Goal: Task Accomplishment & Management: Manage account settings

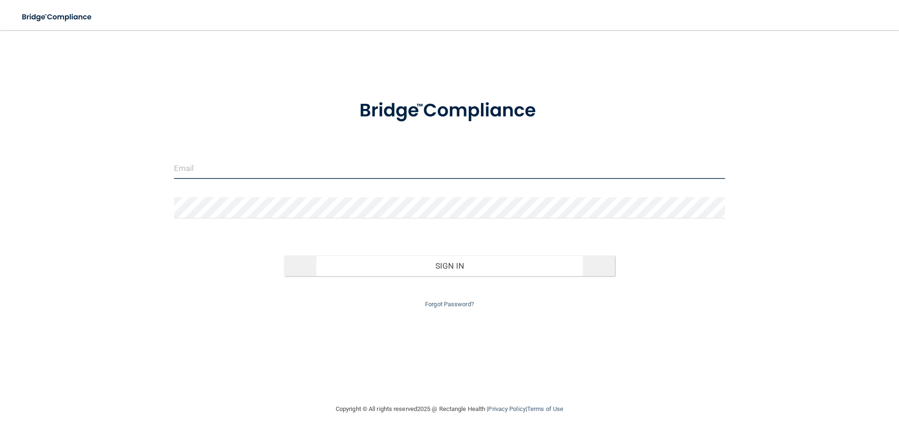
type input "[EMAIL_ADDRESS][DOMAIN_NAME]"
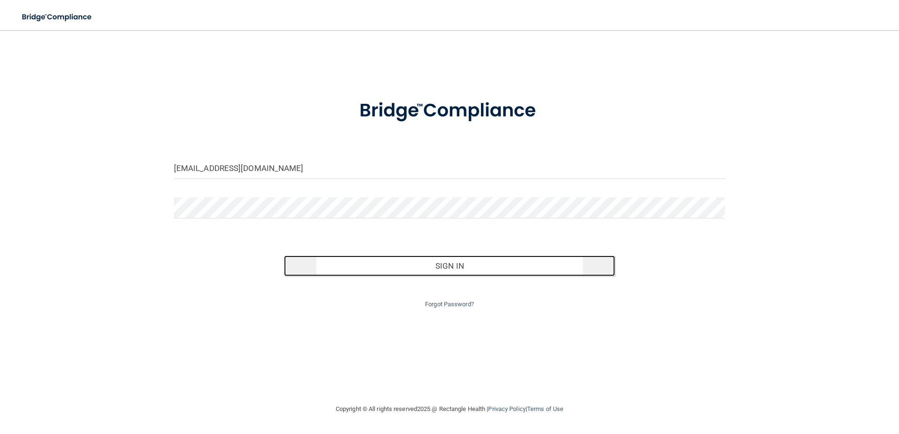
click at [446, 262] on button "Sign In" at bounding box center [449, 266] width 331 height 21
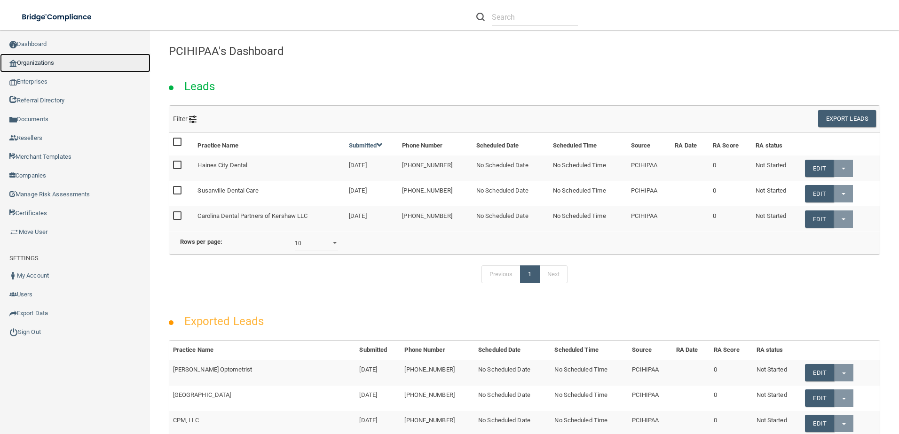
click at [57, 68] on link "Organizations" at bounding box center [75, 63] width 150 height 19
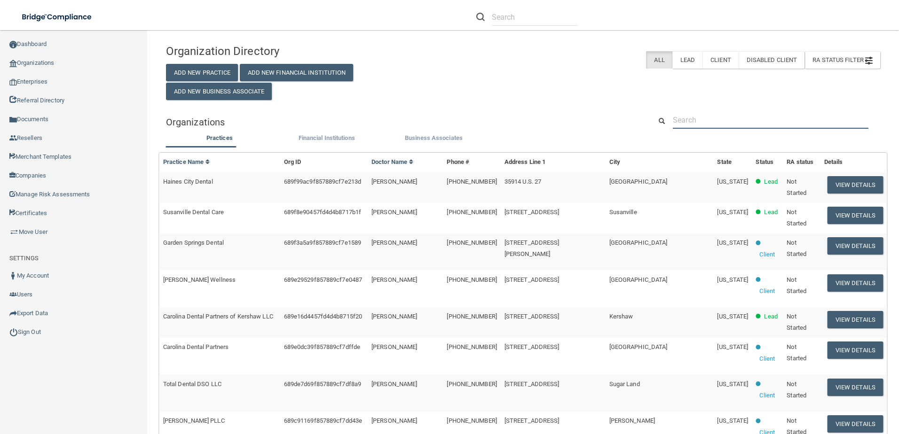
click at [738, 118] on input "text" at bounding box center [771, 119] width 196 height 17
paste input "Aesthetica Contemporary Dentistry"
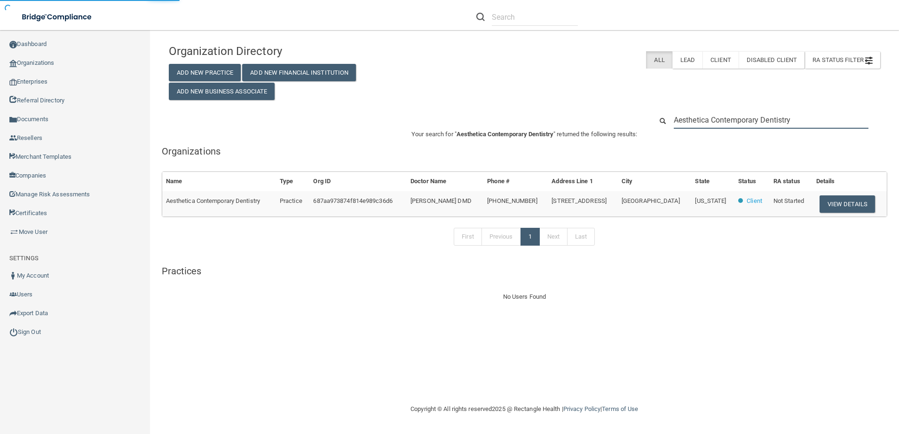
type input "Aesthetica Contemporary Dentistry"
click at [855, 205] on button "View Details" at bounding box center [846, 204] width 55 height 17
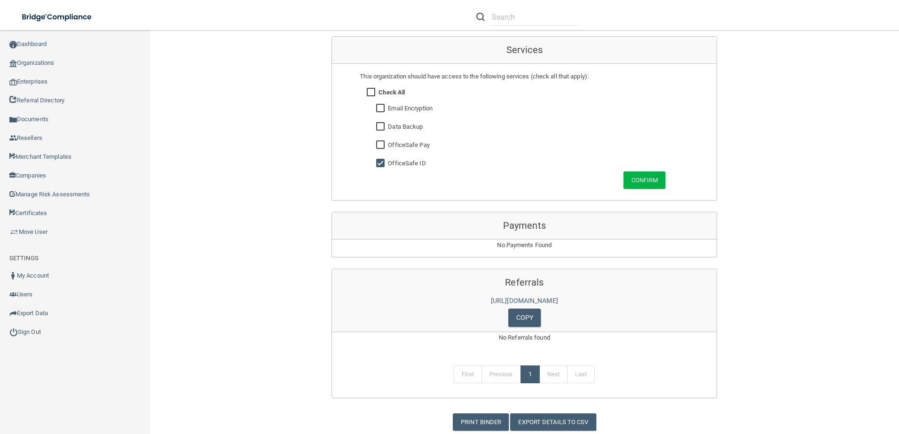
scroll to position [635, 0]
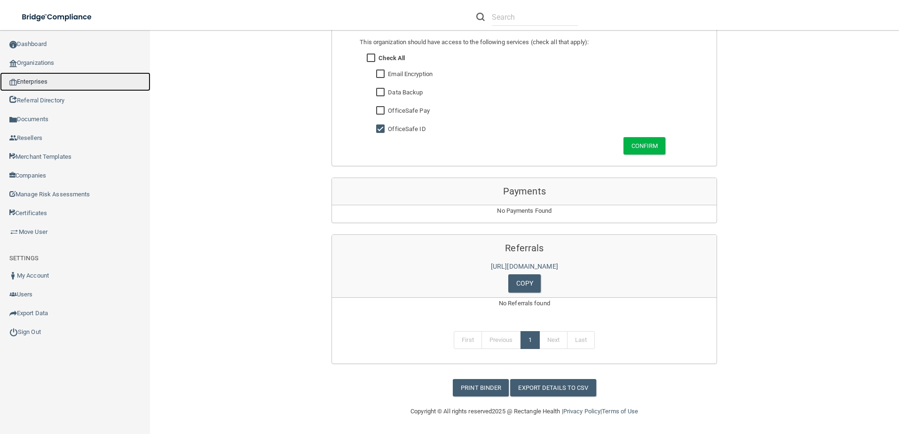
click at [42, 82] on link "Enterprises" at bounding box center [75, 81] width 150 height 19
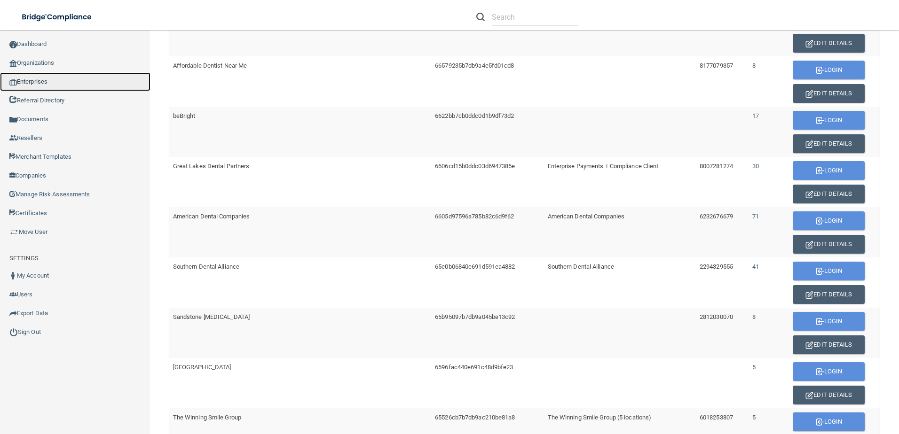
scroll to position [528, 0]
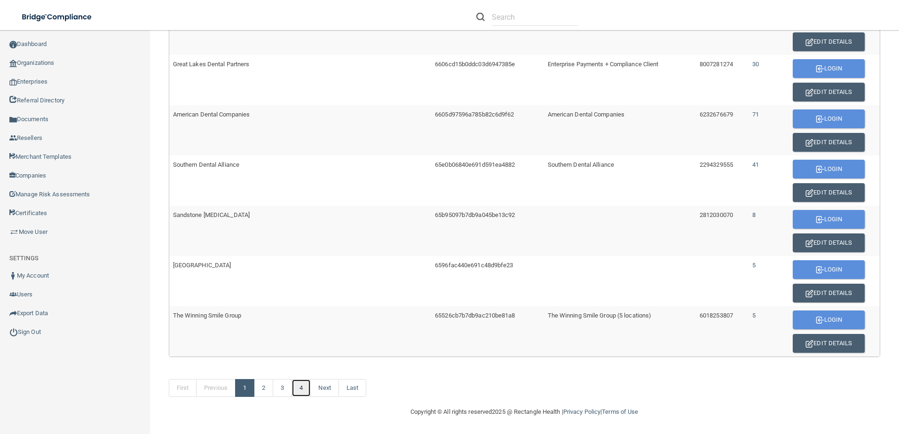
click at [303, 392] on link "4" at bounding box center [300, 388] width 19 height 18
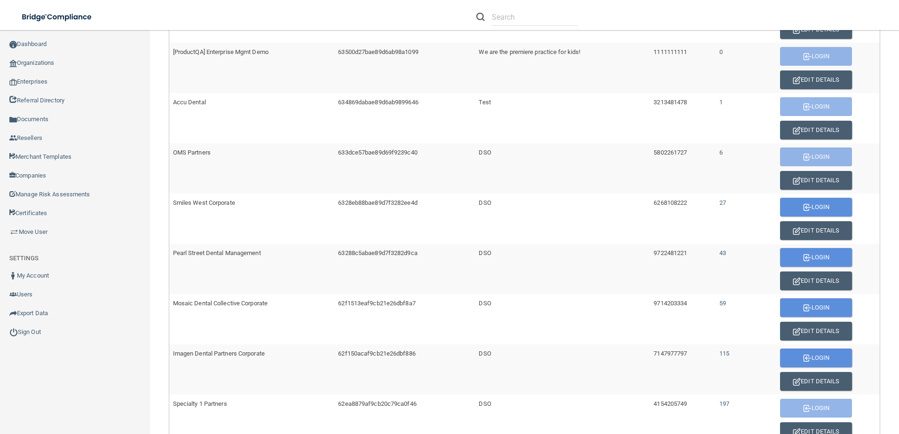
scroll to position [276, 0]
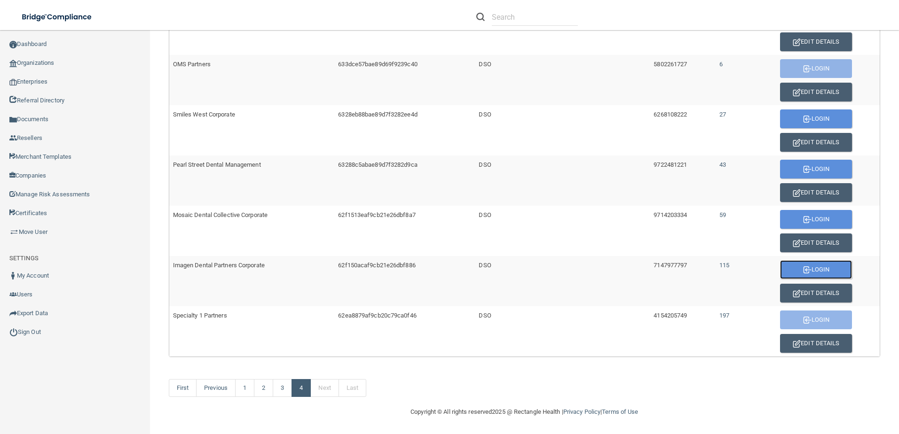
click at [818, 271] on button "Login" at bounding box center [816, 269] width 72 height 19
click at [804, 290] on button "Edit Details" at bounding box center [816, 293] width 72 height 19
click at [816, 290] on button "Edit Details" at bounding box center [816, 293] width 72 height 19
click at [261, 275] on td "Imagen Dental Partners Corporate" at bounding box center [251, 281] width 165 height 50
click at [806, 293] on button "Edit Details" at bounding box center [816, 293] width 72 height 19
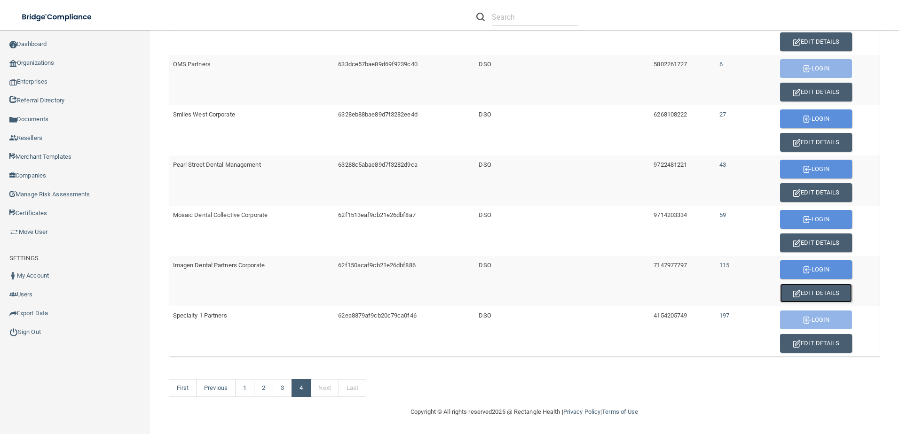
click at [806, 293] on button "Edit Details" at bounding box center [816, 293] width 72 height 19
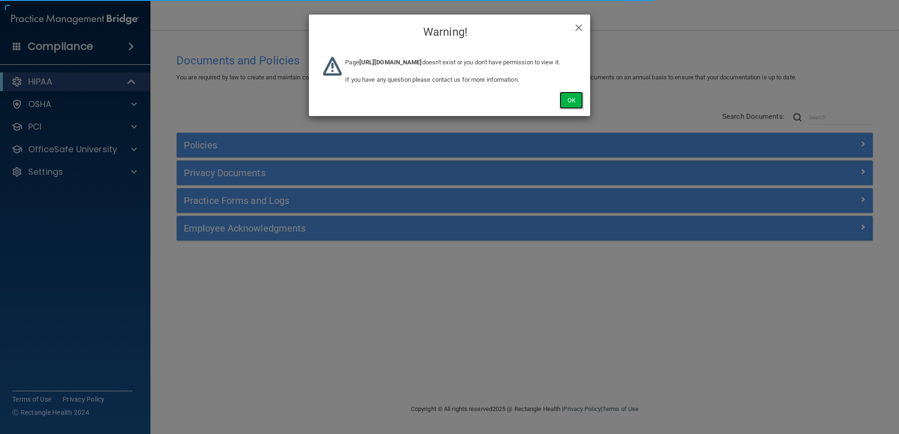
click at [572, 109] on button "Ok" at bounding box center [571, 100] width 24 height 17
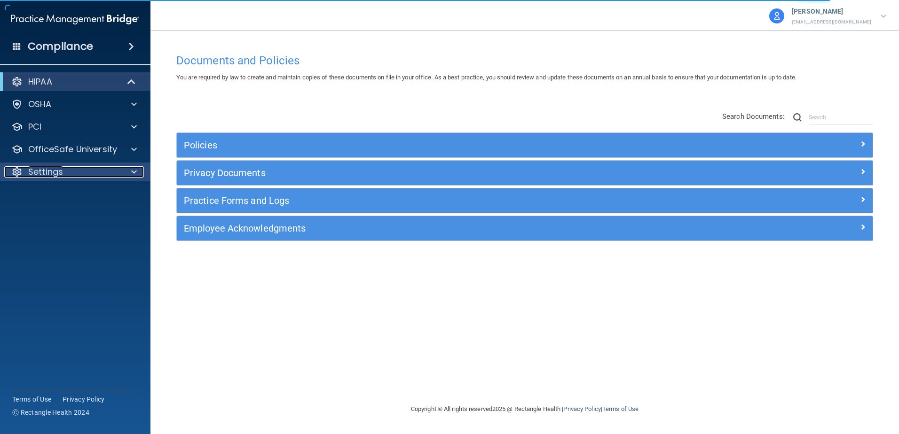
click at [47, 176] on p "Settings" at bounding box center [45, 171] width 35 height 11
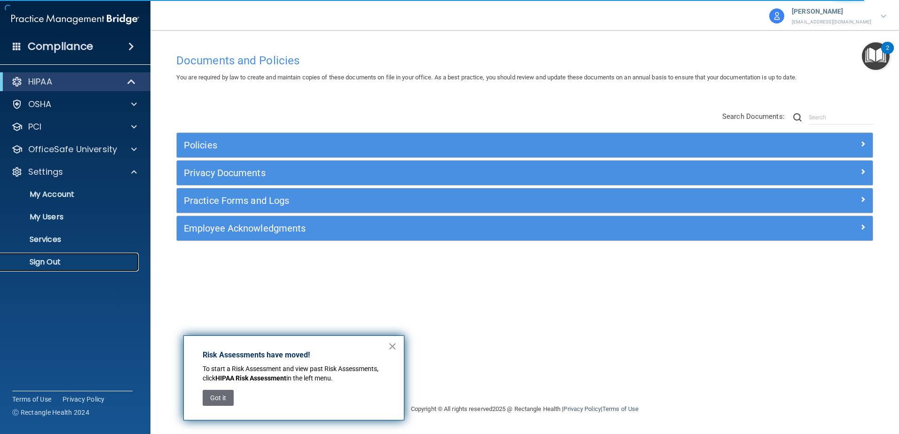
click at [59, 260] on p "Sign Out" at bounding box center [70, 262] width 128 height 9
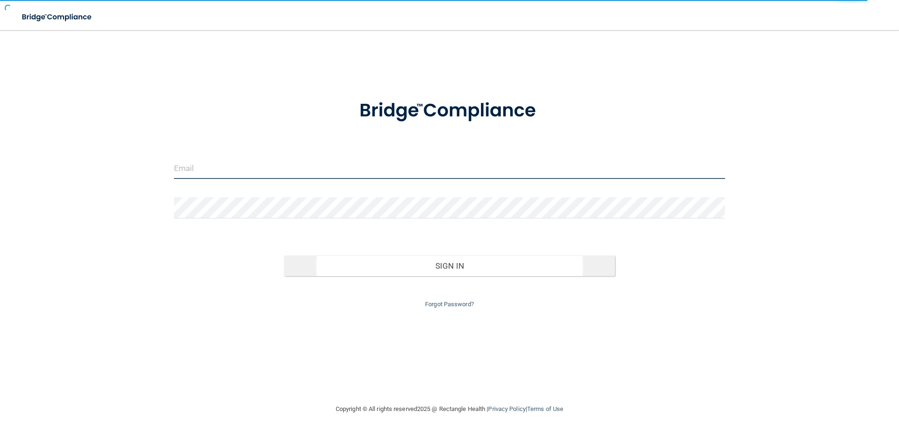
type input "[EMAIL_ADDRESS][DOMAIN_NAME]"
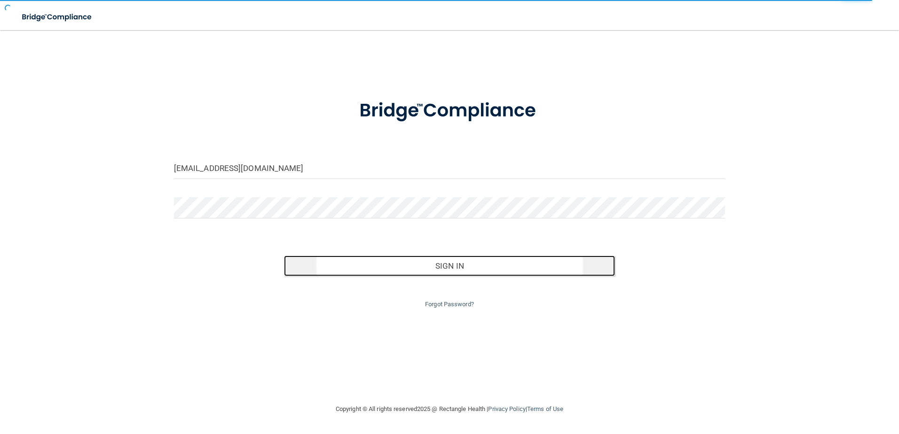
click at [461, 262] on button "Sign In" at bounding box center [449, 266] width 331 height 21
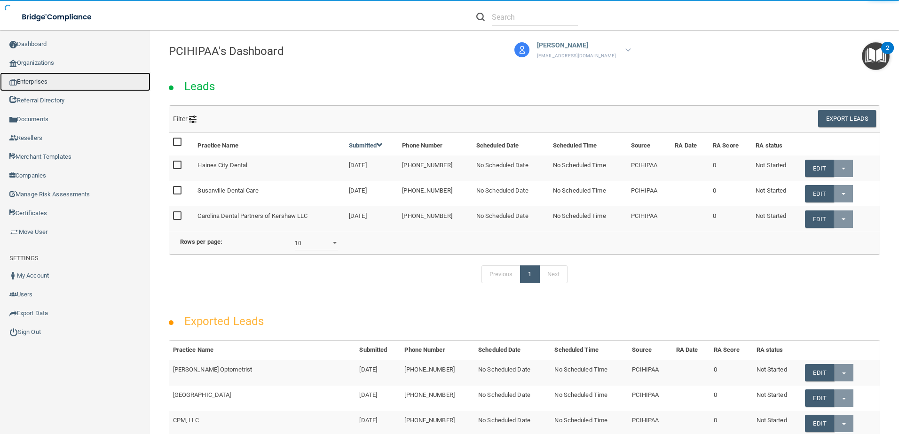
click at [39, 85] on link "Enterprises" at bounding box center [75, 81] width 150 height 19
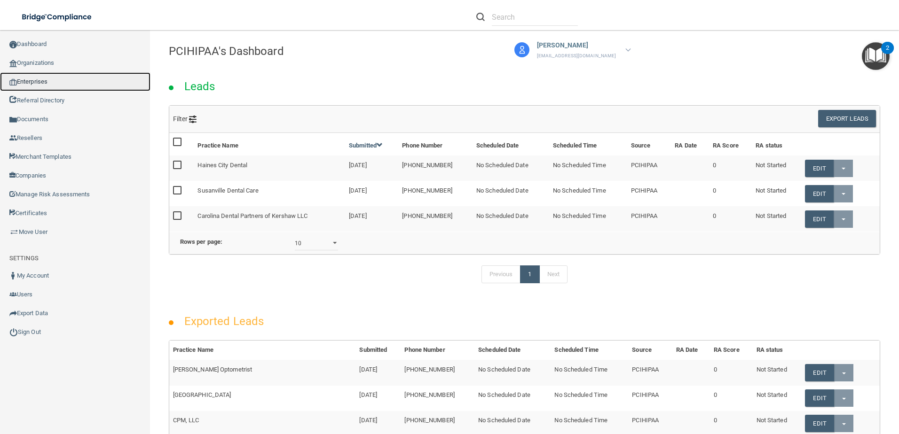
click at [38, 80] on link "Enterprises" at bounding box center [75, 81] width 150 height 19
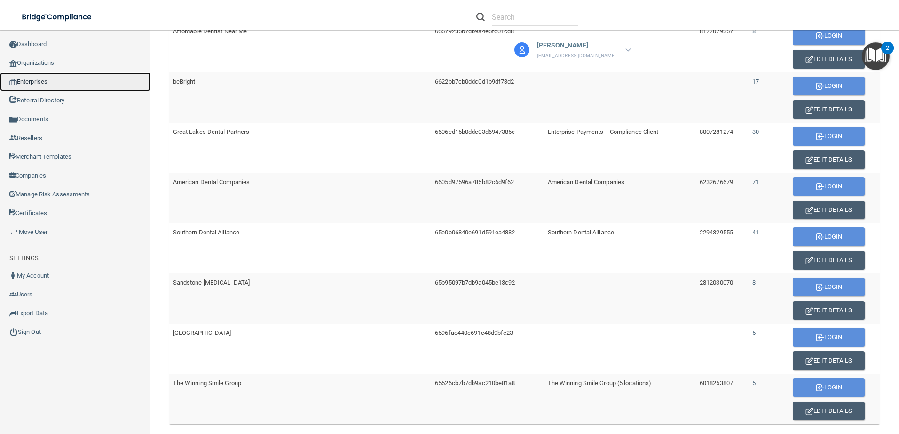
scroll to position [528, 0]
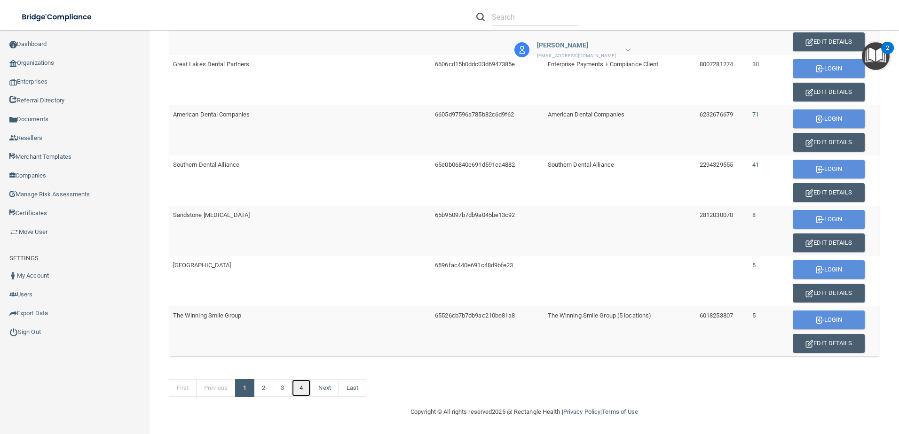
click at [305, 385] on link "4" at bounding box center [300, 388] width 19 height 18
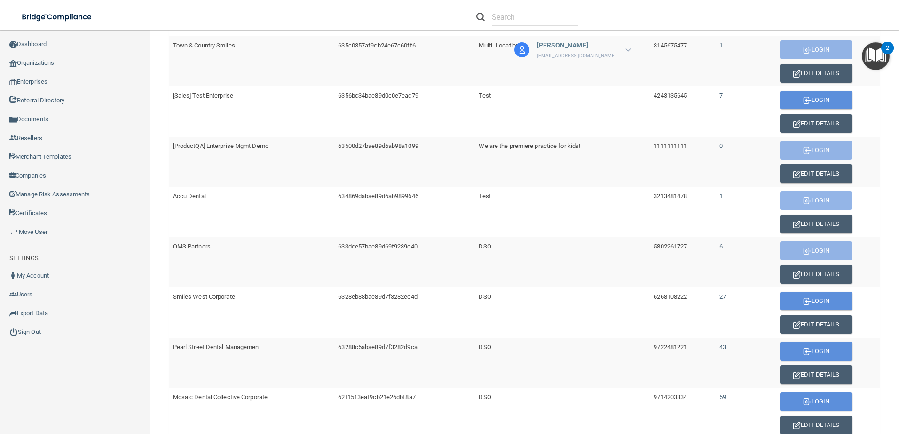
scroll to position [276, 0]
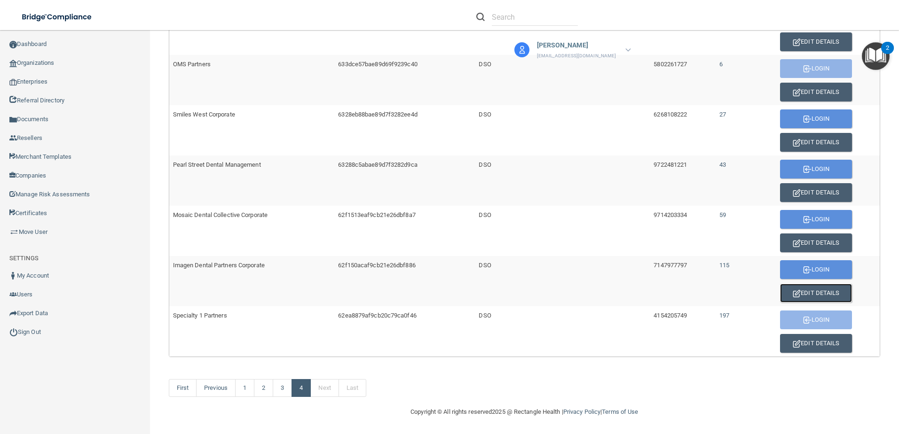
click at [812, 293] on button "Edit Details" at bounding box center [816, 293] width 72 height 19
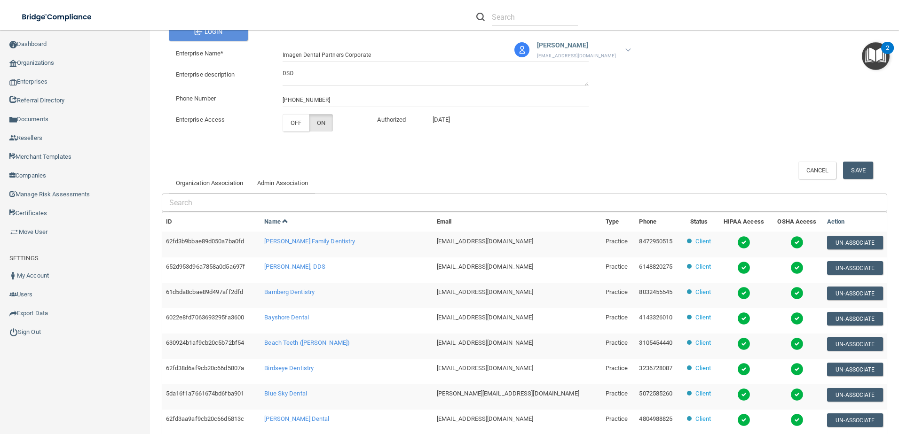
scroll to position [94, 0]
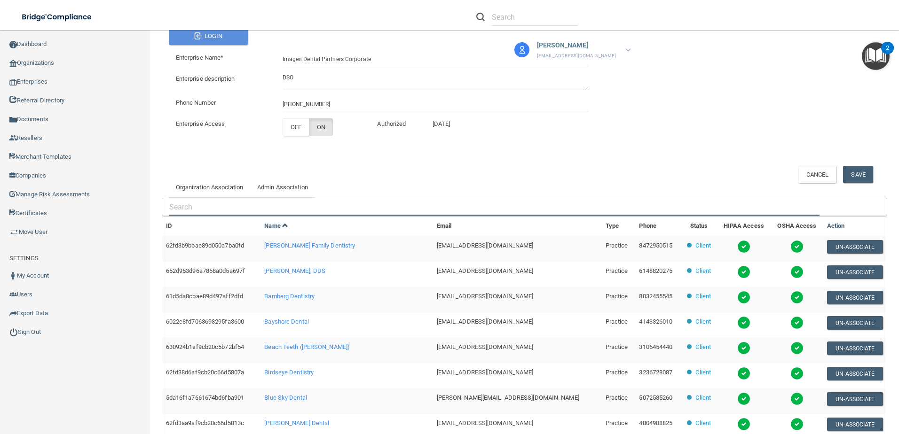
click at [259, 210] on input "text" at bounding box center [494, 206] width 650 height 17
paste input "Aesthetica Contemporary Dentistry"
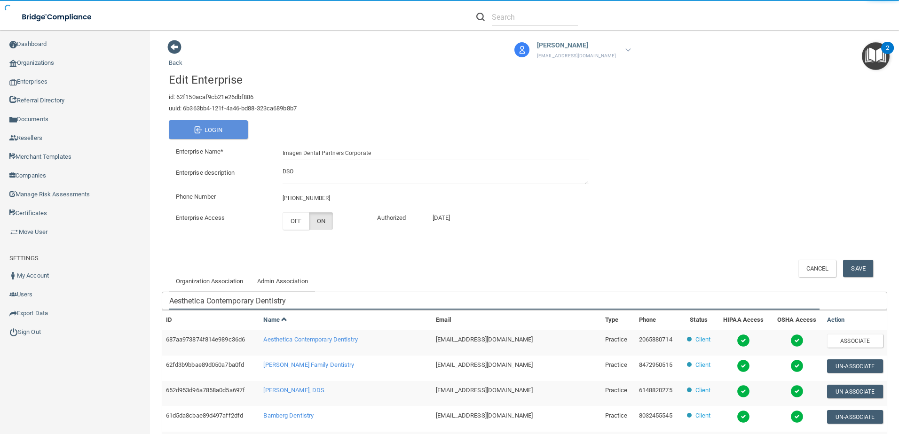
scroll to position [228, 0]
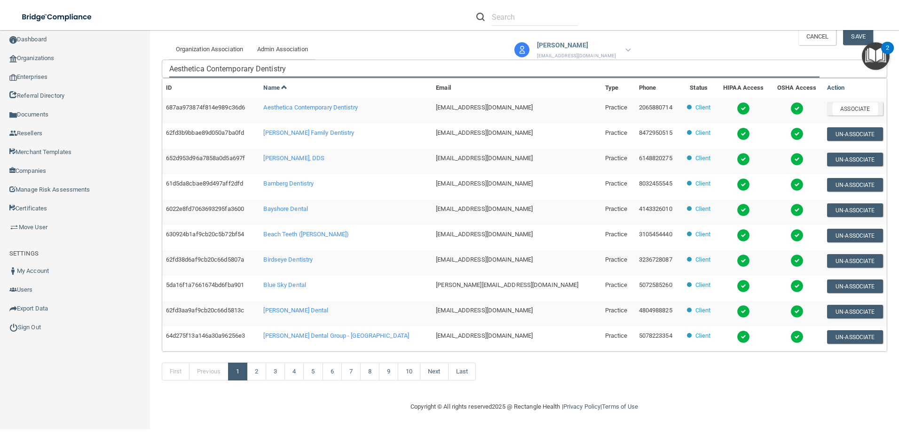
type input "Aesthetica Contemporary Dentistry"
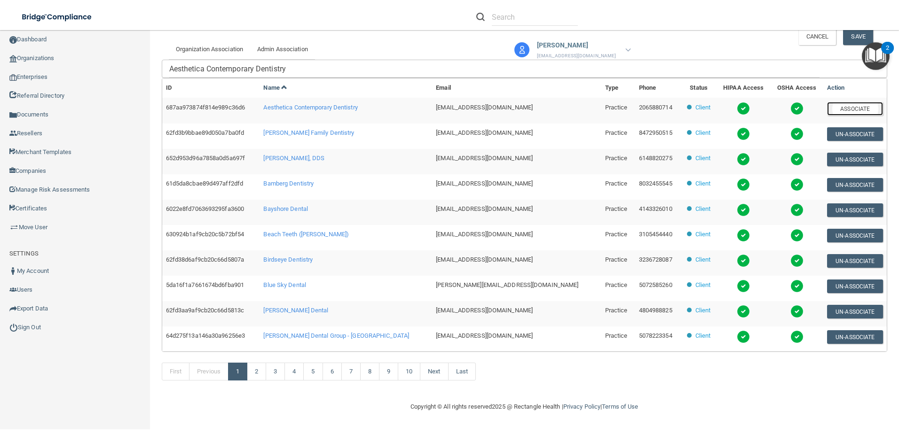
click at [854, 111] on button "Associate" at bounding box center [855, 109] width 56 height 14
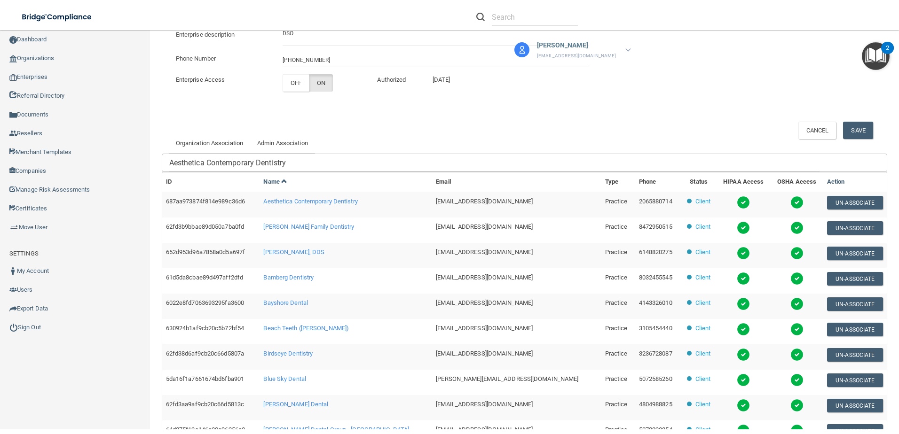
scroll to position [133, 0]
